Goal: Task Accomplishment & Management: Manage account settings

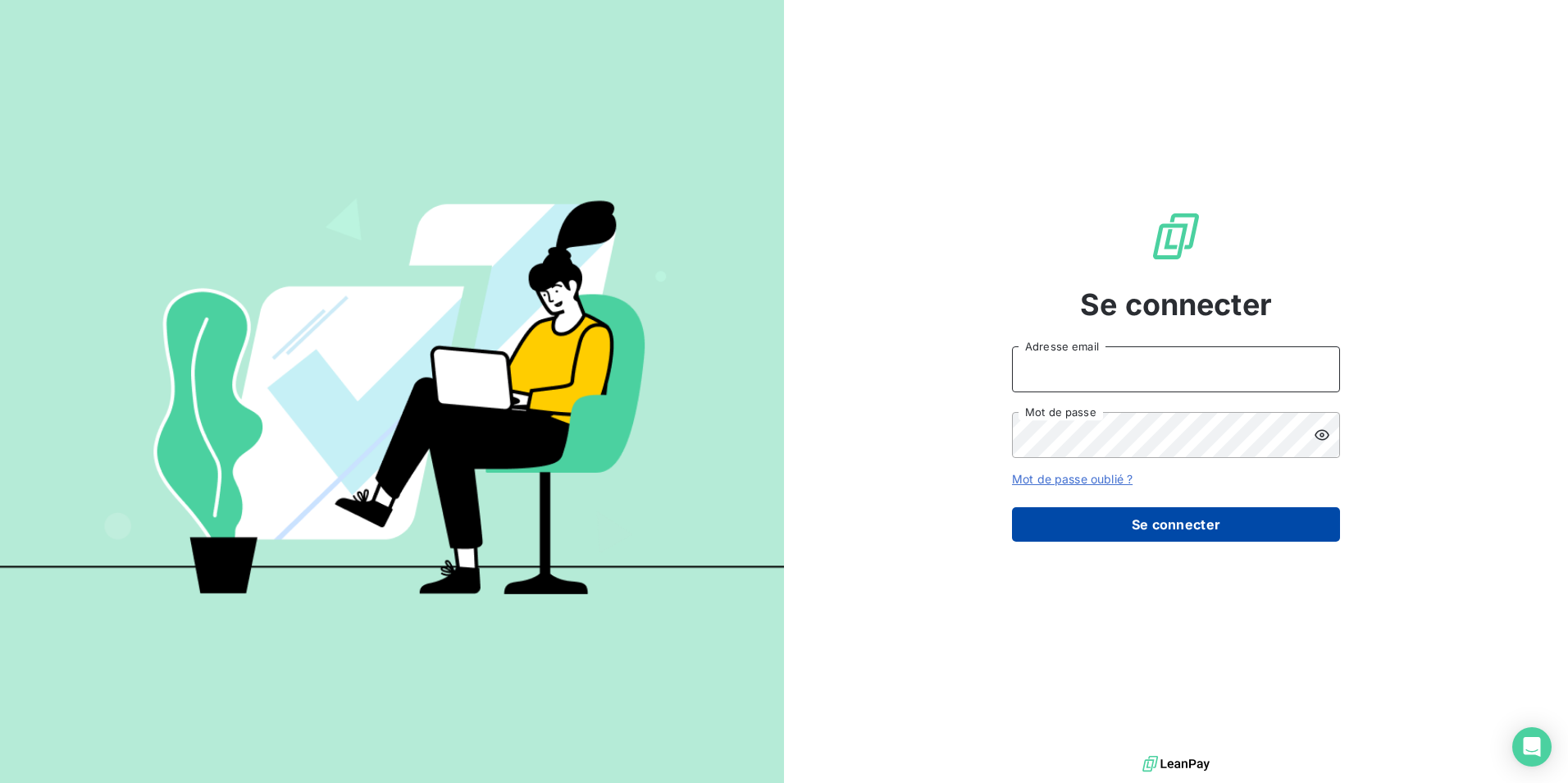
type input "[PERSON_NAME][EMAIL_ADDRESS][DOMAIN_NAME]"
click at [1204, 521] on button "Se connecter" at bounding box center [1175, 523] width 328 height 34
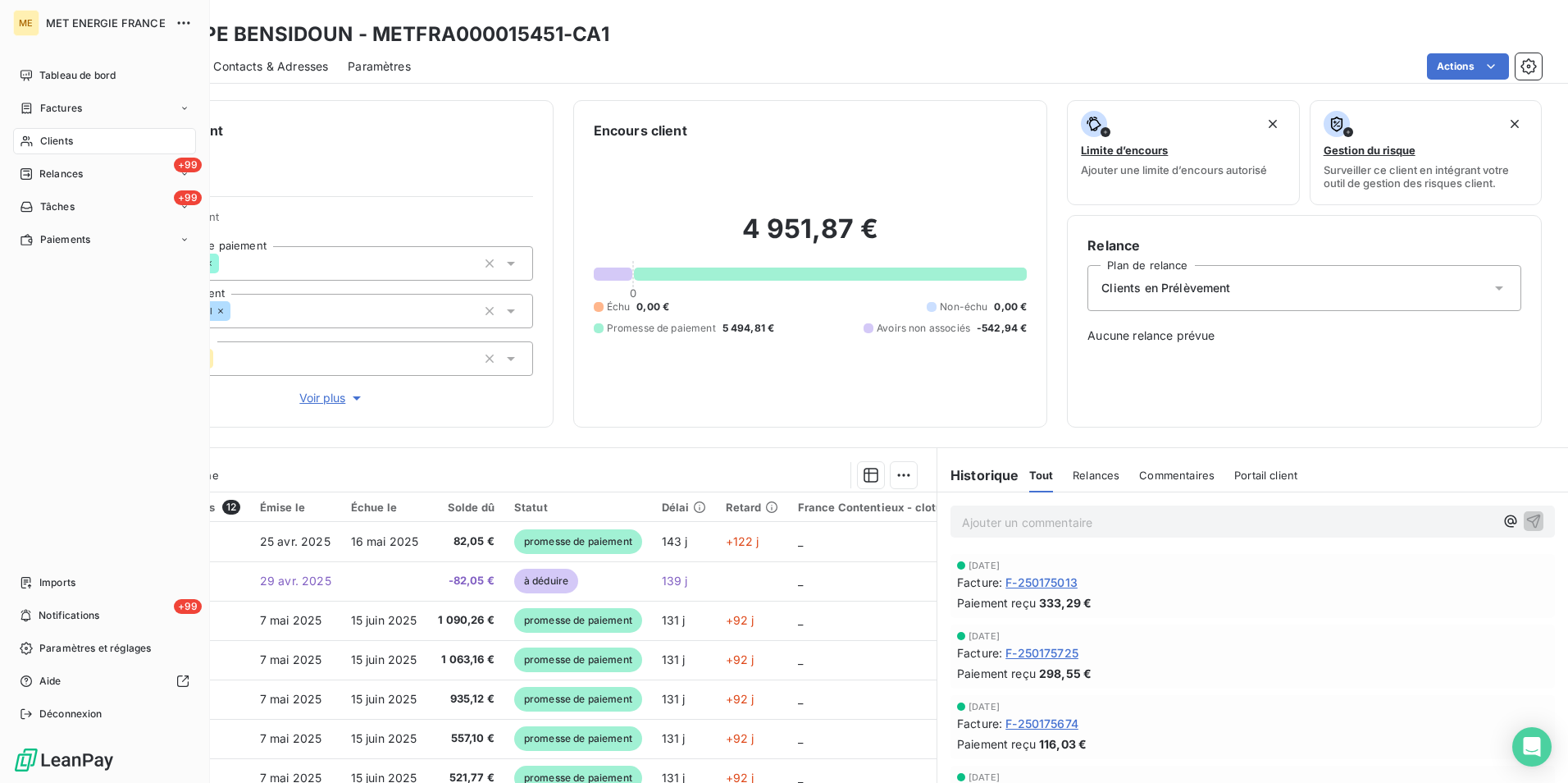
click at [38, 144] on div "Clients" at bounding box center [104, 141] width 183 height 26
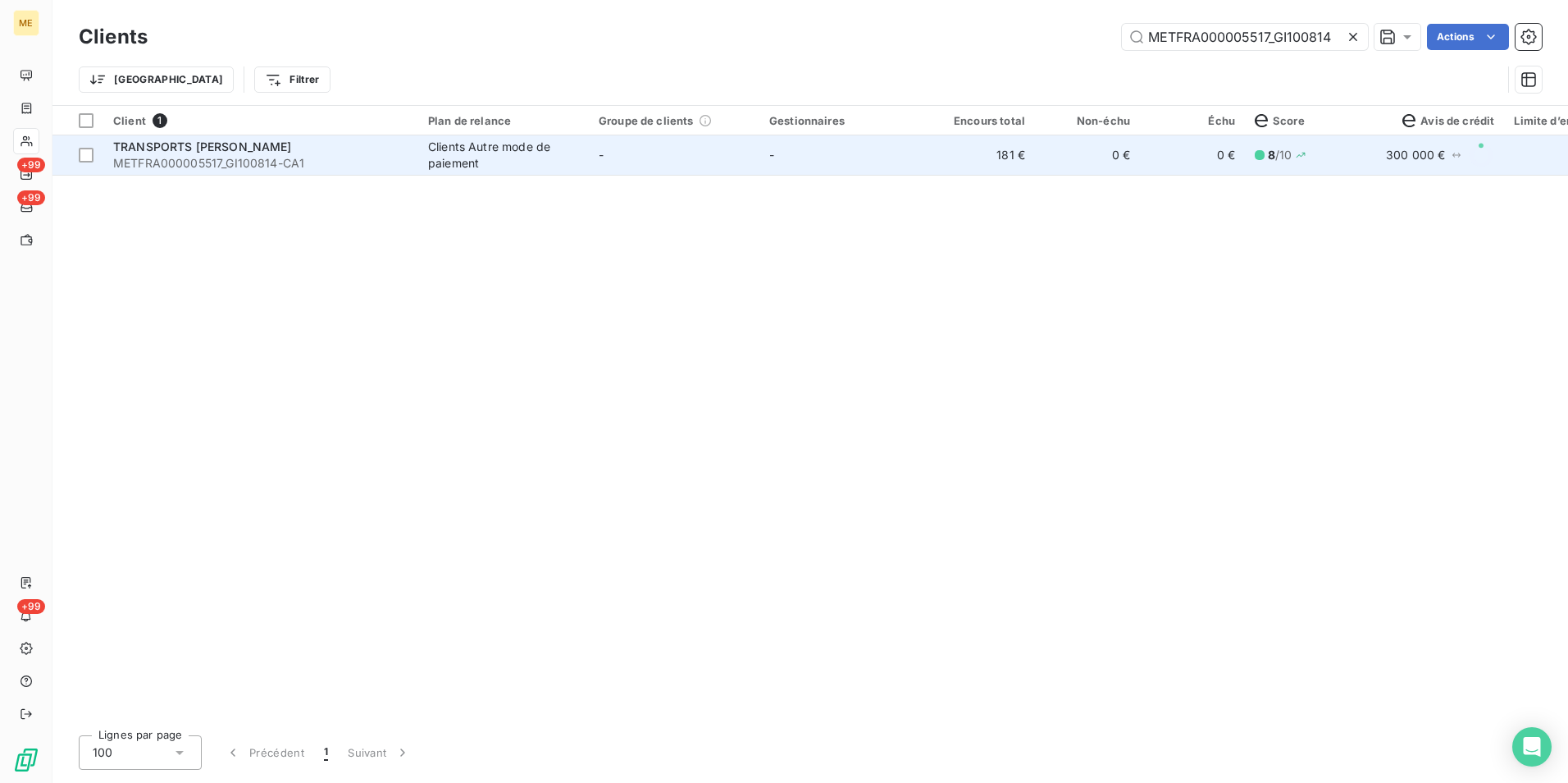
type input "METFRA000005517_GI100814"
click at [574, 154] on div "Clients Autre mode de paiement" at bounding box center [503, 155] width 151 height 32
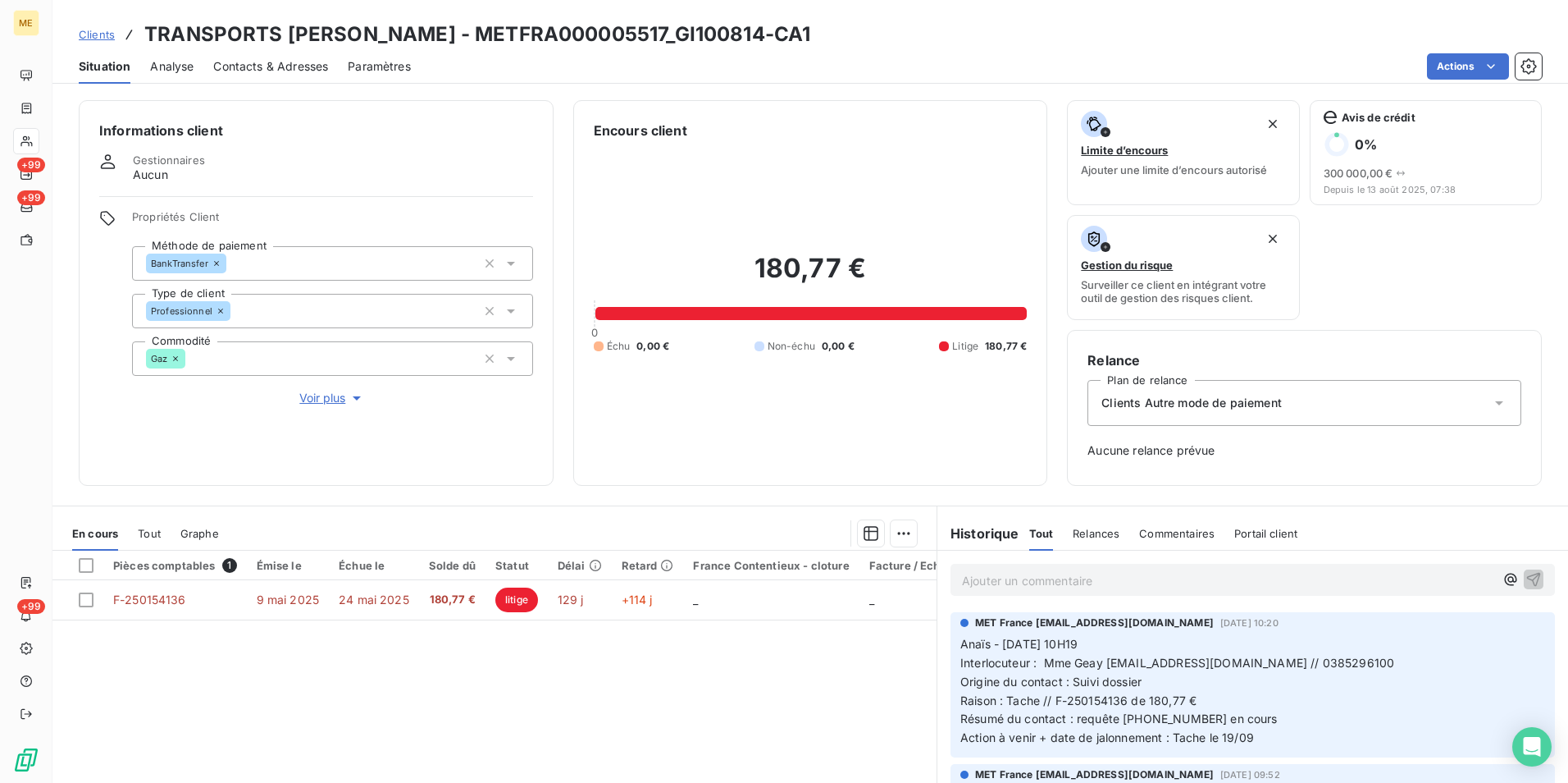
click at [1023, 577] on p "Ajouter un commentaire ﻿" at bounding box center [1227, 580] width 532 height 21
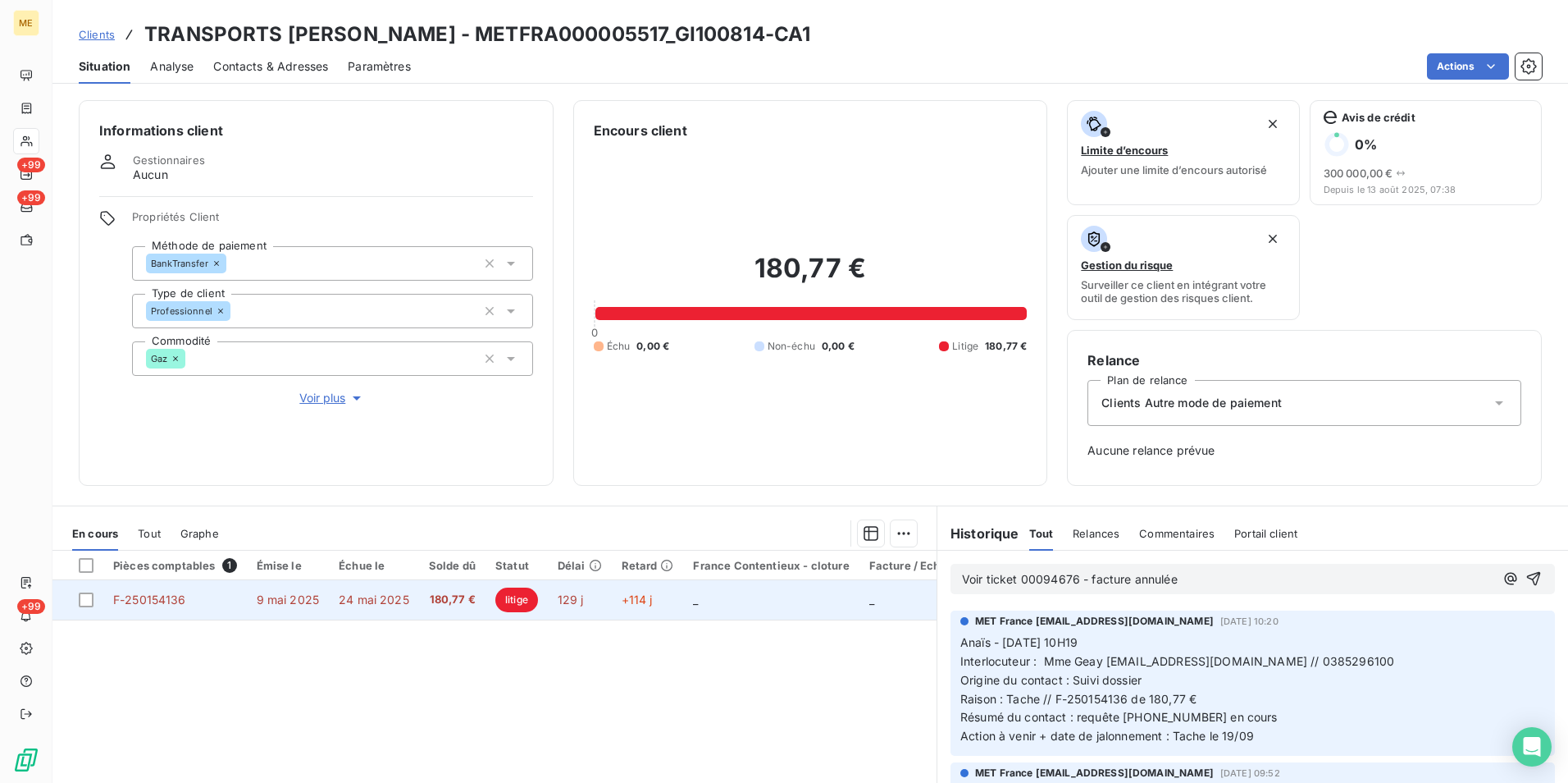
click at [172, 598] on span "F-250154136" at bounding box center [150, 600] width 73 height 14
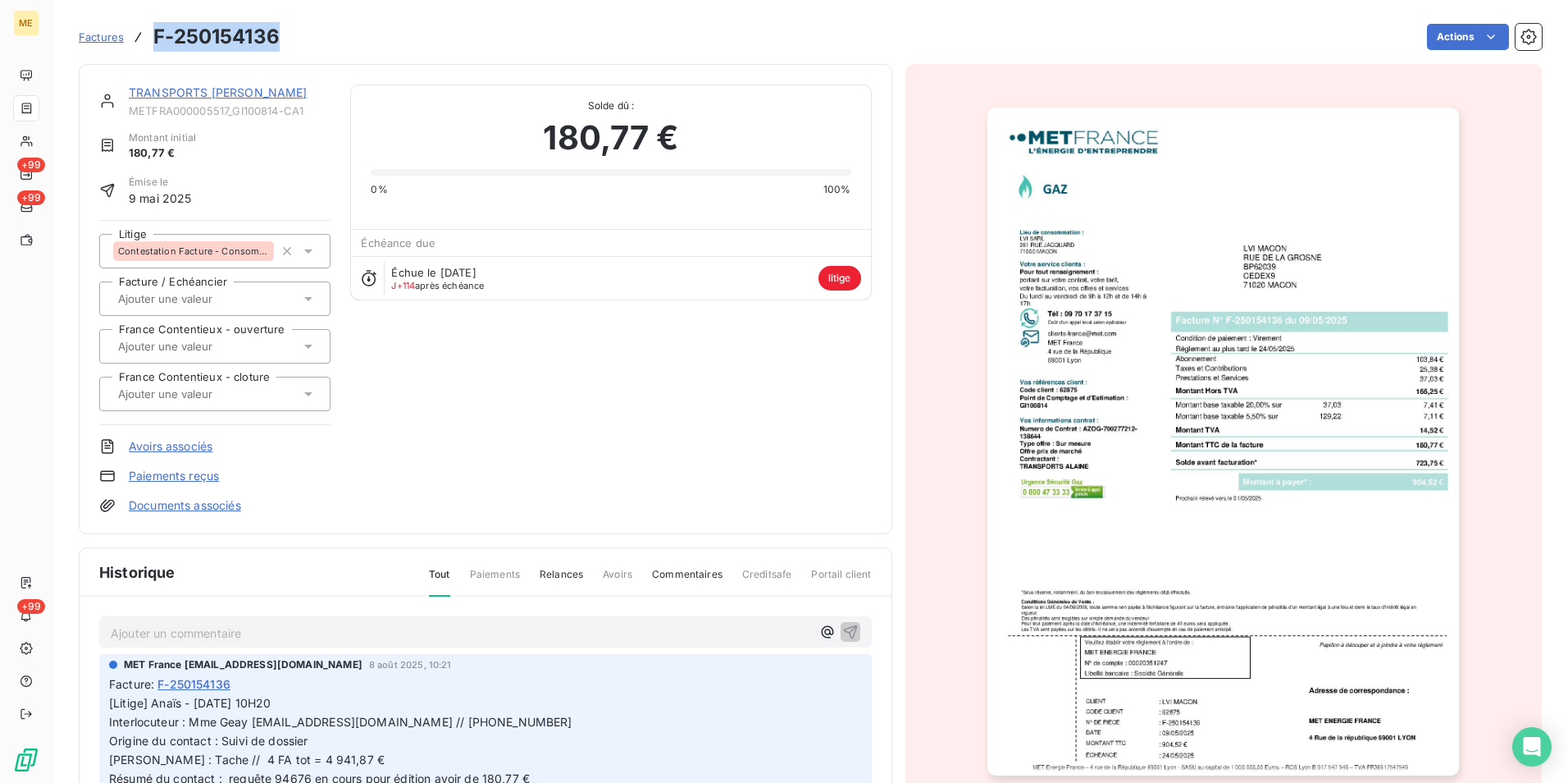
drag, startPoint x: 154, startPoint y: 32, endPoint x: 280, endPoint y: 45, distance: 126.7
click at [280, 45] on div "Factures F-250154136 Actions" at bounding box center [810, 36] width 1463 height 34
drag, startPoint x: 280, startPoint y: 45, endPoint x: 250, endPoint y: 37, distance: 31.0
copy h3 "F-250154136"
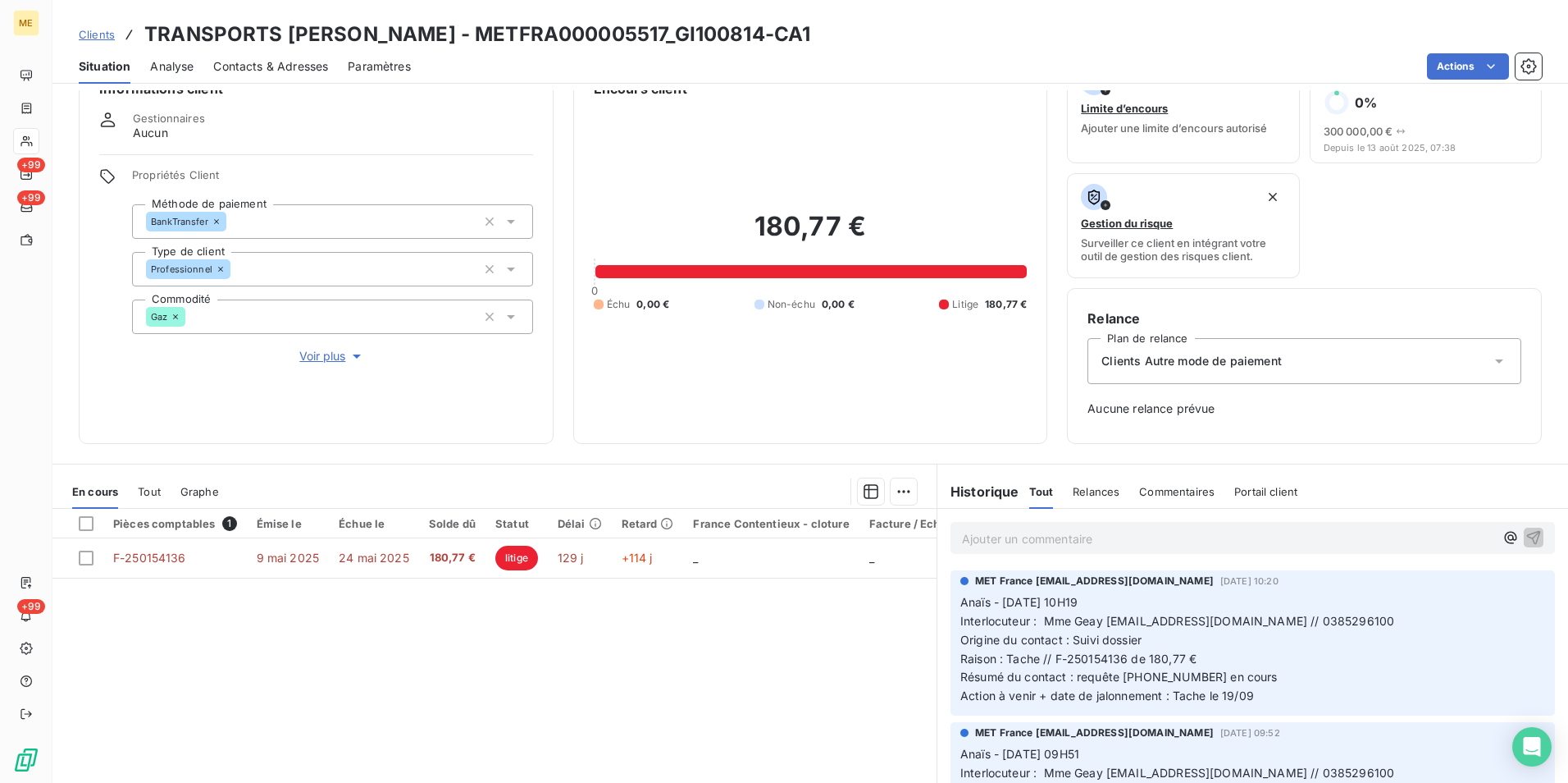
scroll to position [82, 0]
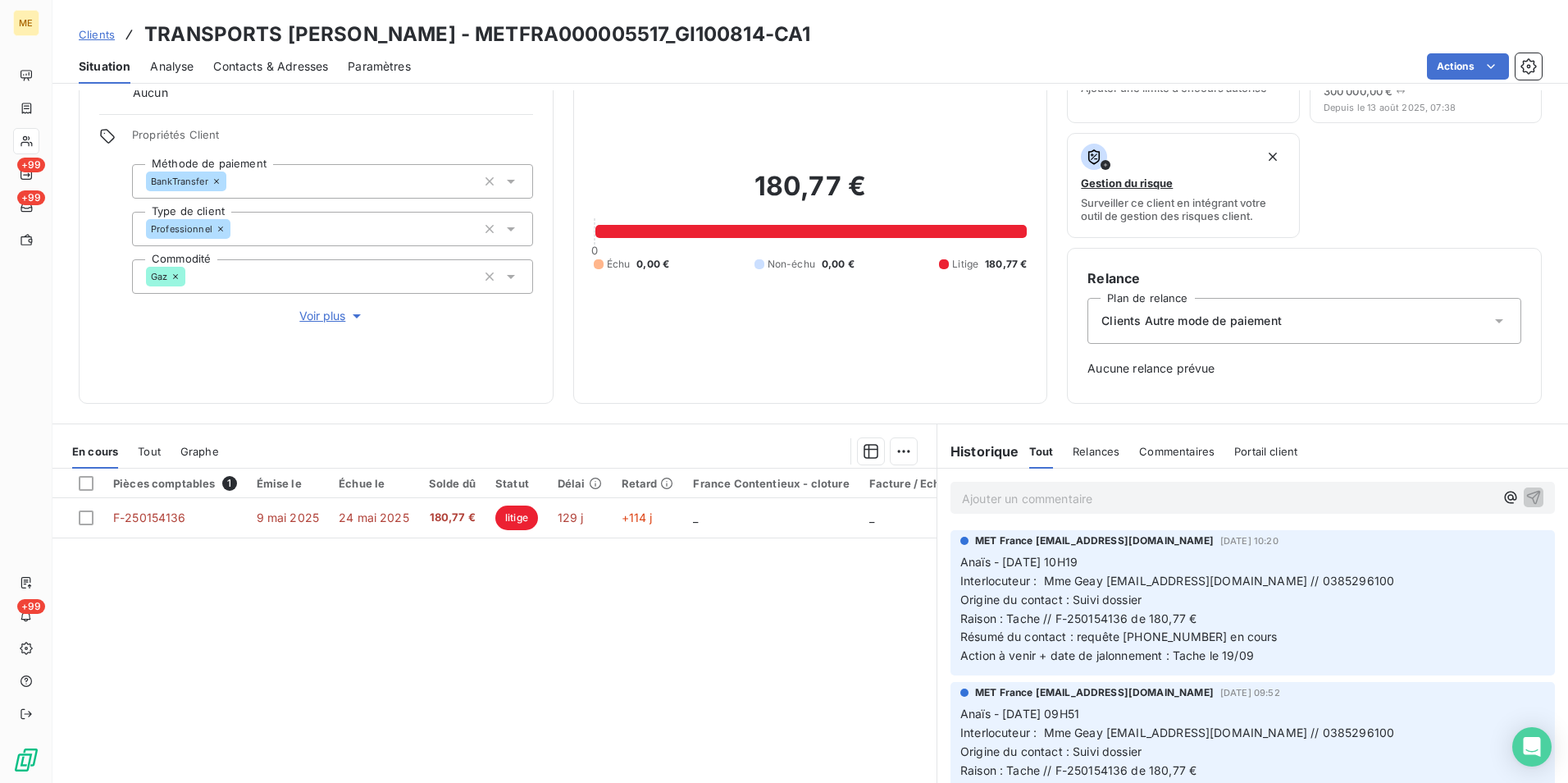
click at [1031, 494] on p "Ajouter un commentaire ﻿" at bounding box center [1227, 498] width 532 height 21
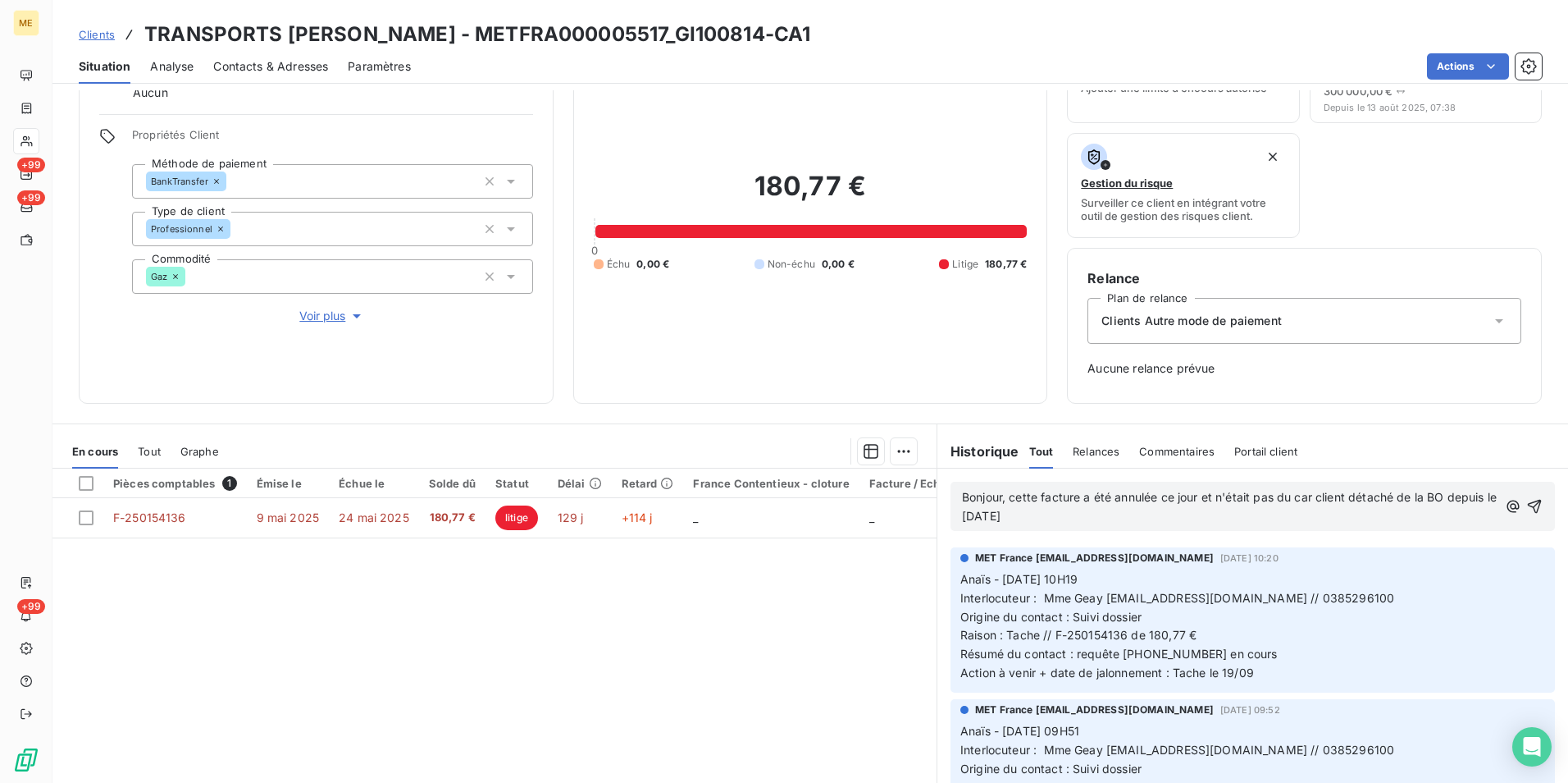
click at [1192, 497] on span "Bonjour, cette facture a été annulée ce jour et n'était pas du car client détac…" at bounding box center [1230, 506] width 538 height 32
click at [1117, 527] on div "Bonjour, cette facture a été annulée sur OC et n'était pas du car client détach…" at bounding box center [1252, 507] width 604 height 49
click at [1113, 524] on p "Bonjour, cette facture a été annulée sur OC et n'était pas du car client détach…" at bounding box center [1229, 507] width 536 height 38
click at [1106, 506] on p "Bonjour, cette facture a été annulée sur OC et n'était pas du car client détach…" at bounding box center [1231, 507] width 539 height 38
click at [1106, 512] on span "Bonjour, cette facture a été annulée sur OC et n'était pas du car client détach…" at bounding box center [1231, 506] width 539 height 32
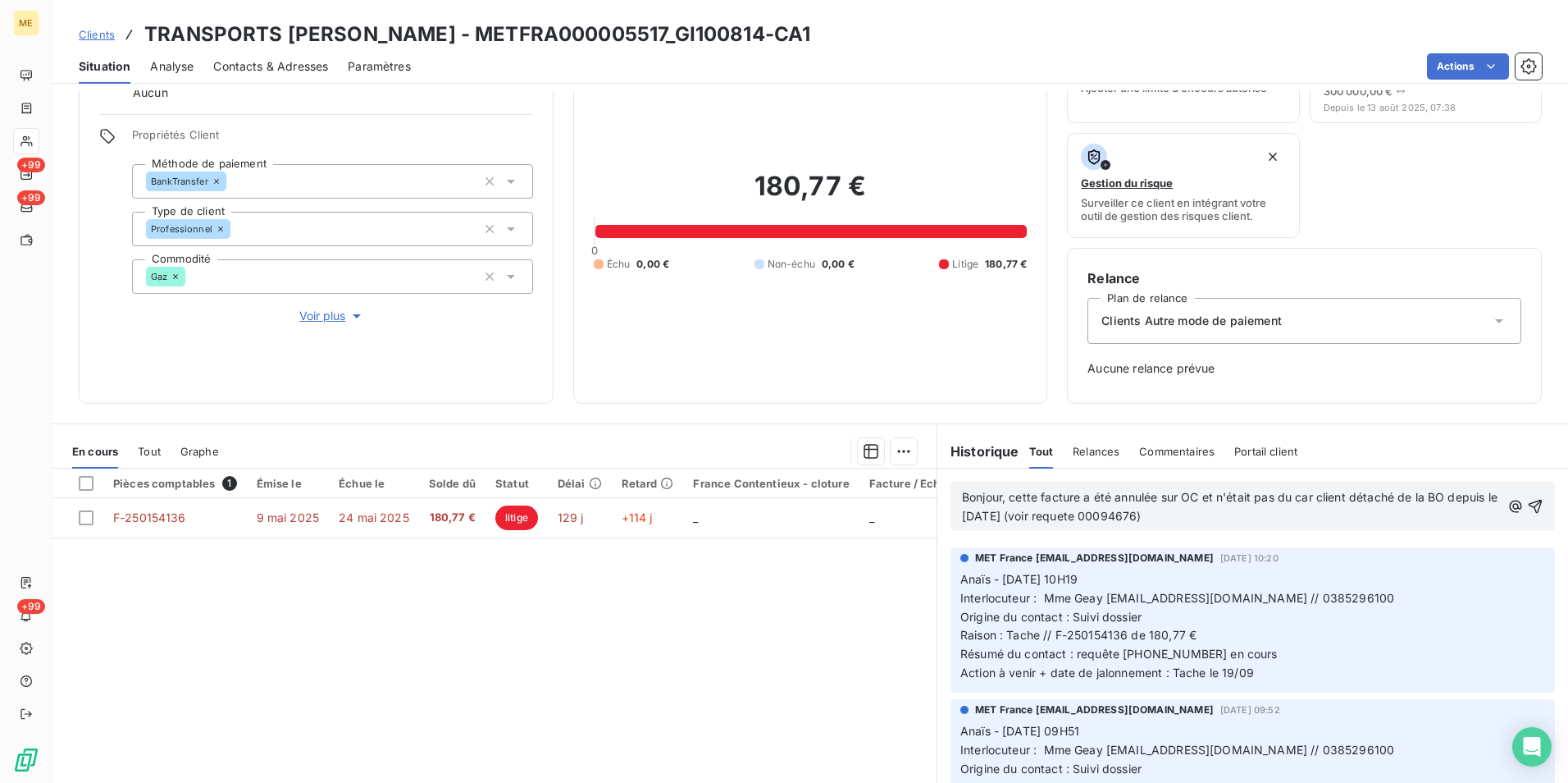
click at [1273, 509] on p "Bonjour, cette facture a été annulée sur OC et n'était pas du car client détach…" at bounding box center [1231, 507] width 539 height 38
click at [1235, 516] on p "Bonjour, cette facture a été annulée sur OC et n'était pas du car client détach…" at bounding box center [1231, 507] width 539 height 38
click at [1001, 496] on span "Bonjour, cette facture a été annulée sur OC et n'était pas du car client détach…" at bounding box center [1231, 506] width 539 height 32
drag, startPoint x: 1238, startPoint y: 513, endPoint x: 934, endPoint y: 505, distance: 304.1
click at [937, 505] on div "Bonjour, cette facture a été annulée sur OC et n'était pas du car client détach…" at bounding box center [1253, 506] width 631 height 75
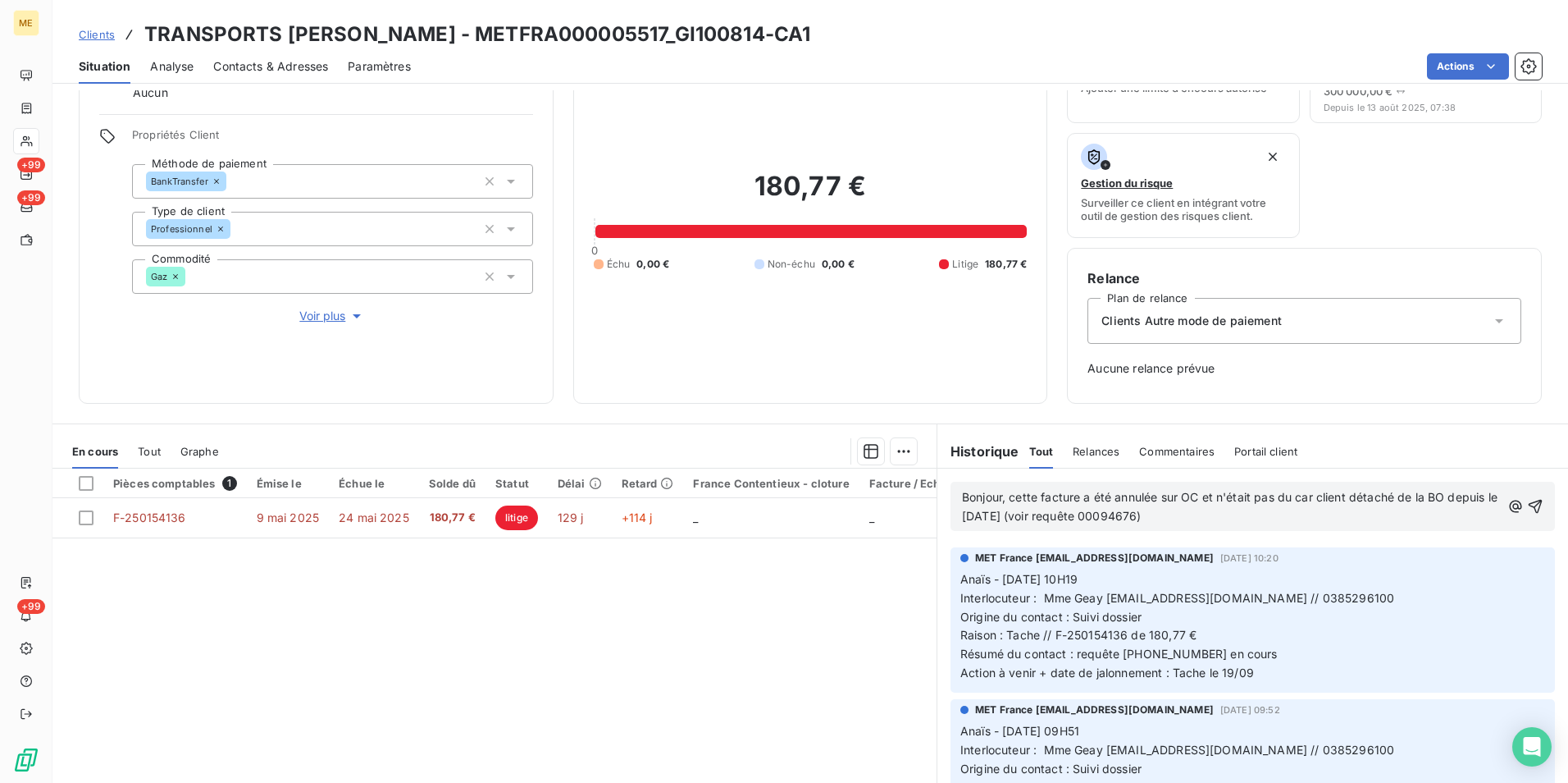
copy span "Bonjour, cette facture a été annulée sur OC et n'était pas du car client détach…"
drag, startPoint x: 1295, startPoint y: 519, endPoint x: 1293, endPoint y: 502, distance: 17.1
click at [1294, 517] on p "Bonjour, cette facture a été annulée sur OC et n'était pas du car client détach…" at bounding box center [1231, 507] width 539 height 38
click at [1285, 493] on span "Bonjour, cette facture a été annulée sur OC et n'était pas du car client détach…" at bounding box center [1231, 506] width 539 height 32
click at [1237, 524] on p "Bonjour, cette facture a été annulée sur OC et n'était pas due car client détac…" at bounding box center [1231, 507] width 539 height 38
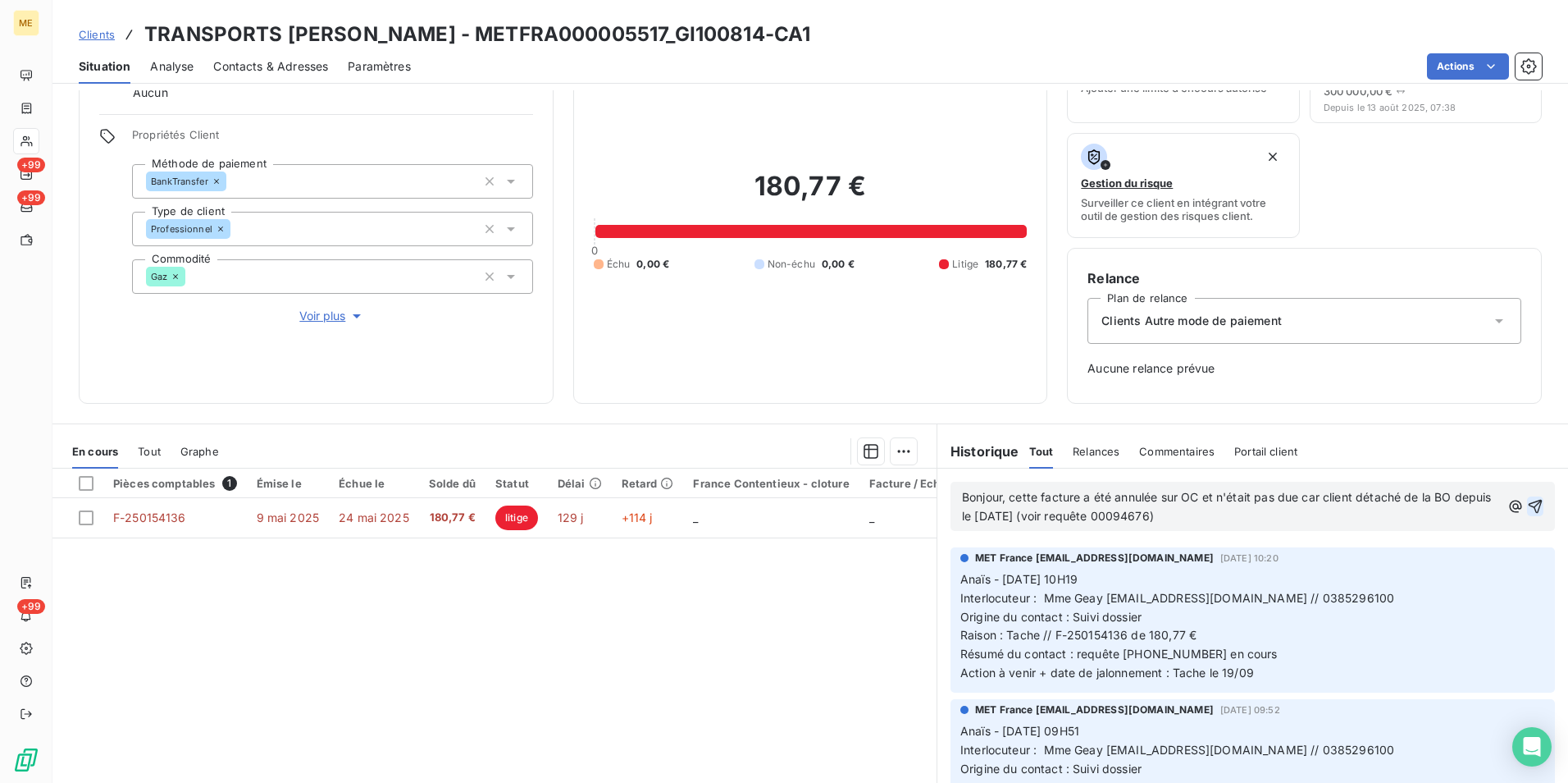
click at [1527, 509] on icon "button" at bounding box center [1535, 506] width 17 height 17
